Goal: Transaction & Acquisition: Purchase product/service

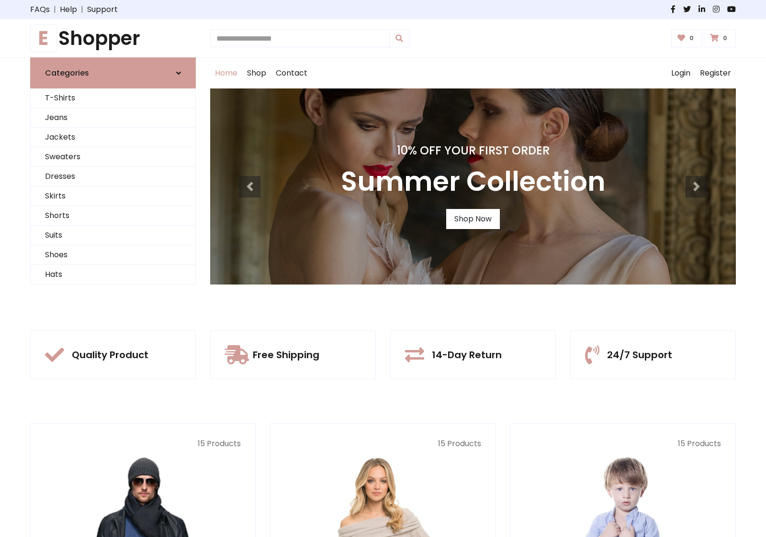
click at [383, 268] on div "10% Off Your First Order Summer Collection Shop Now" at bounding box center [472, 187] width 525 height 196
click at [472, 219] on link "Shop Now" at bounding box center [473, 219] width 54 height 20
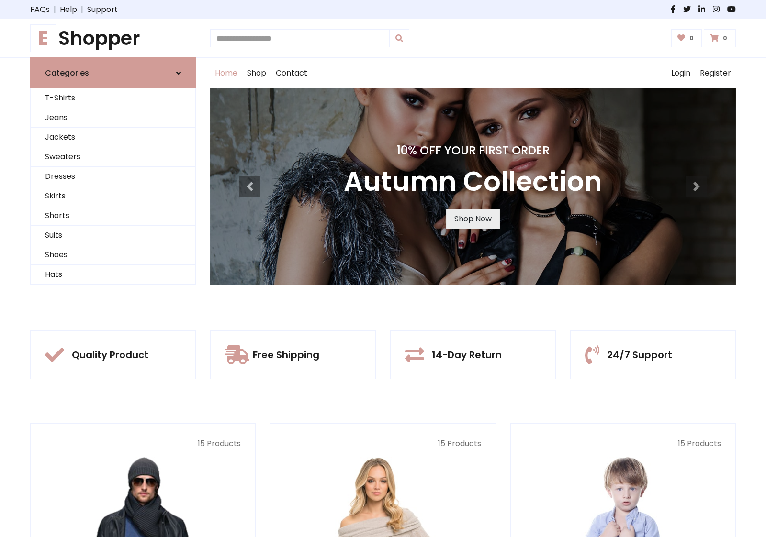
click at [472, 219] on link "Shop Now" at bounding box center [473, 219] width 54 height 20
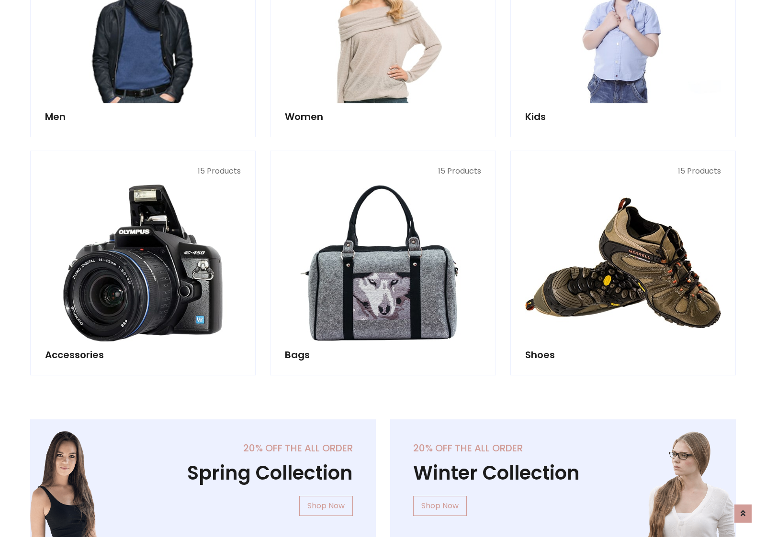
scroll to position [954, 0]
